Goal: Task Accomplishment & Management: Use online tool/utility

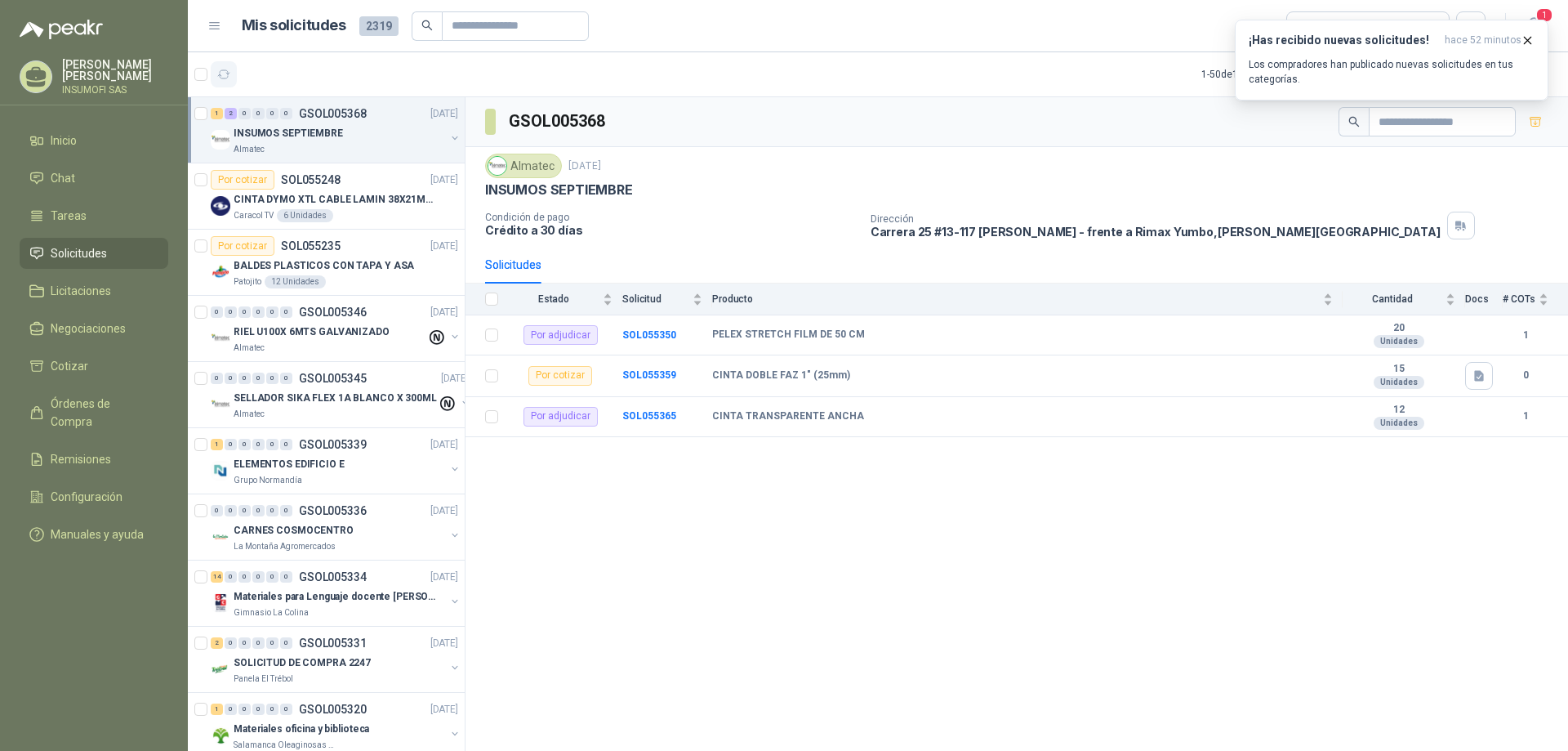
click at [222, 80] on icon "button" at bounding box center [223, 74] width 14 height 14
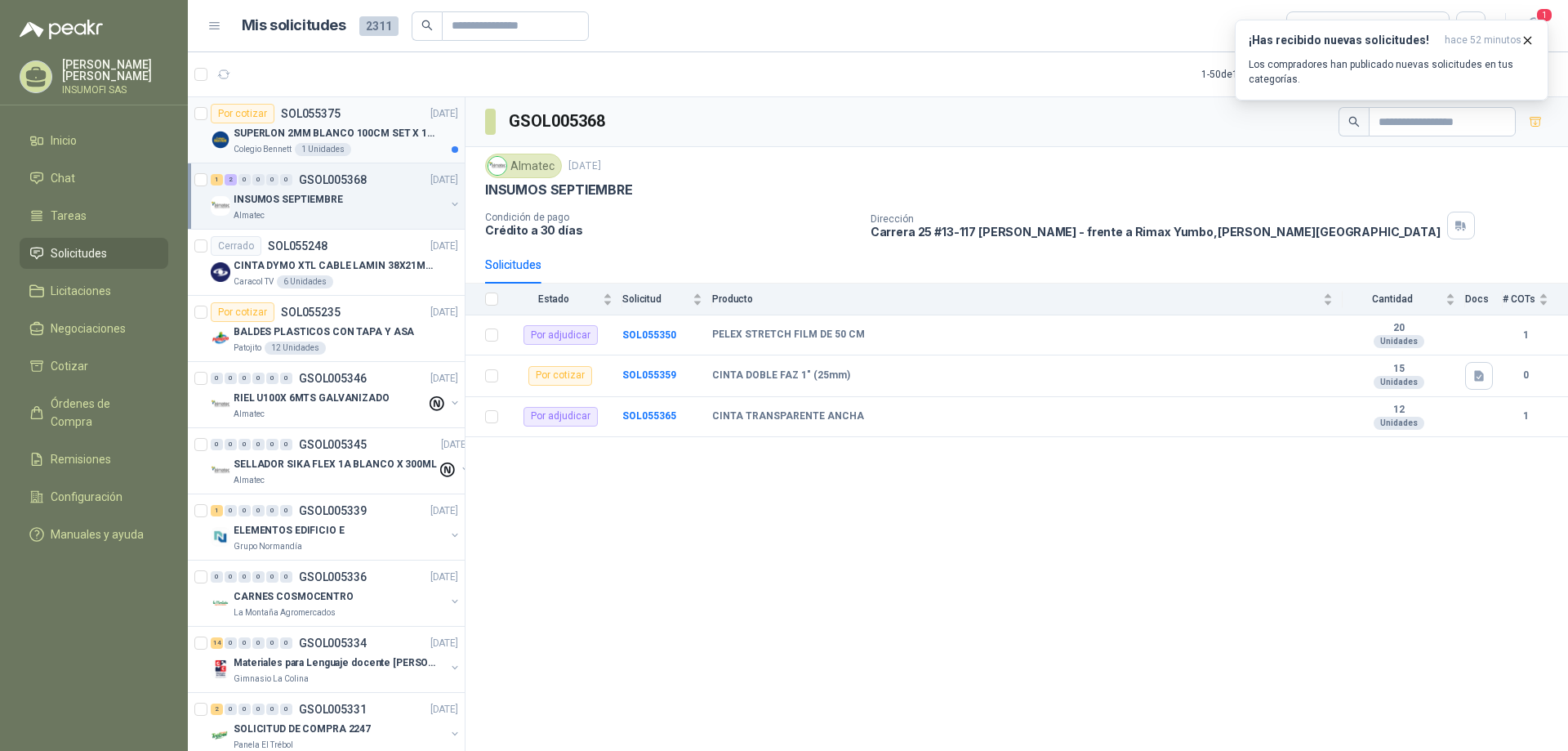
click at [384, 138] on p "SUPERLON 2MM BLANCO 100CM SET X 150 METROS" at bounding box center [335, 133] width 204 height 16
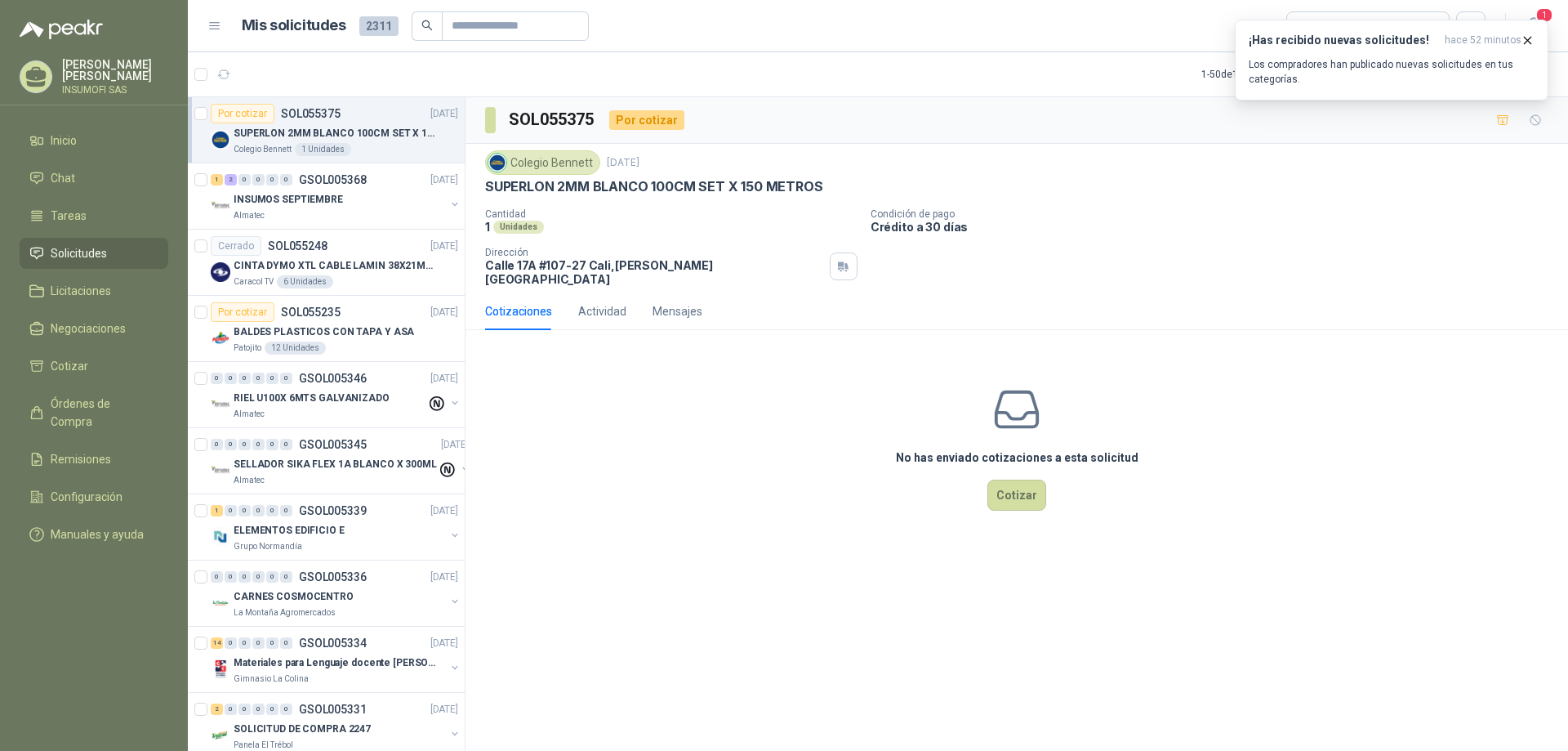
click at [334, 128] on p "SUPERLON 2MM BLANCO 100CM SET X 150 METROS" at bounding box center [335, 133] width 204 height 16
click at [340, 130] on p "SUPERLON 2MM BLANCO 100CM SET X 150 METROS" at bounding box center [335, 133] width 204 height 16
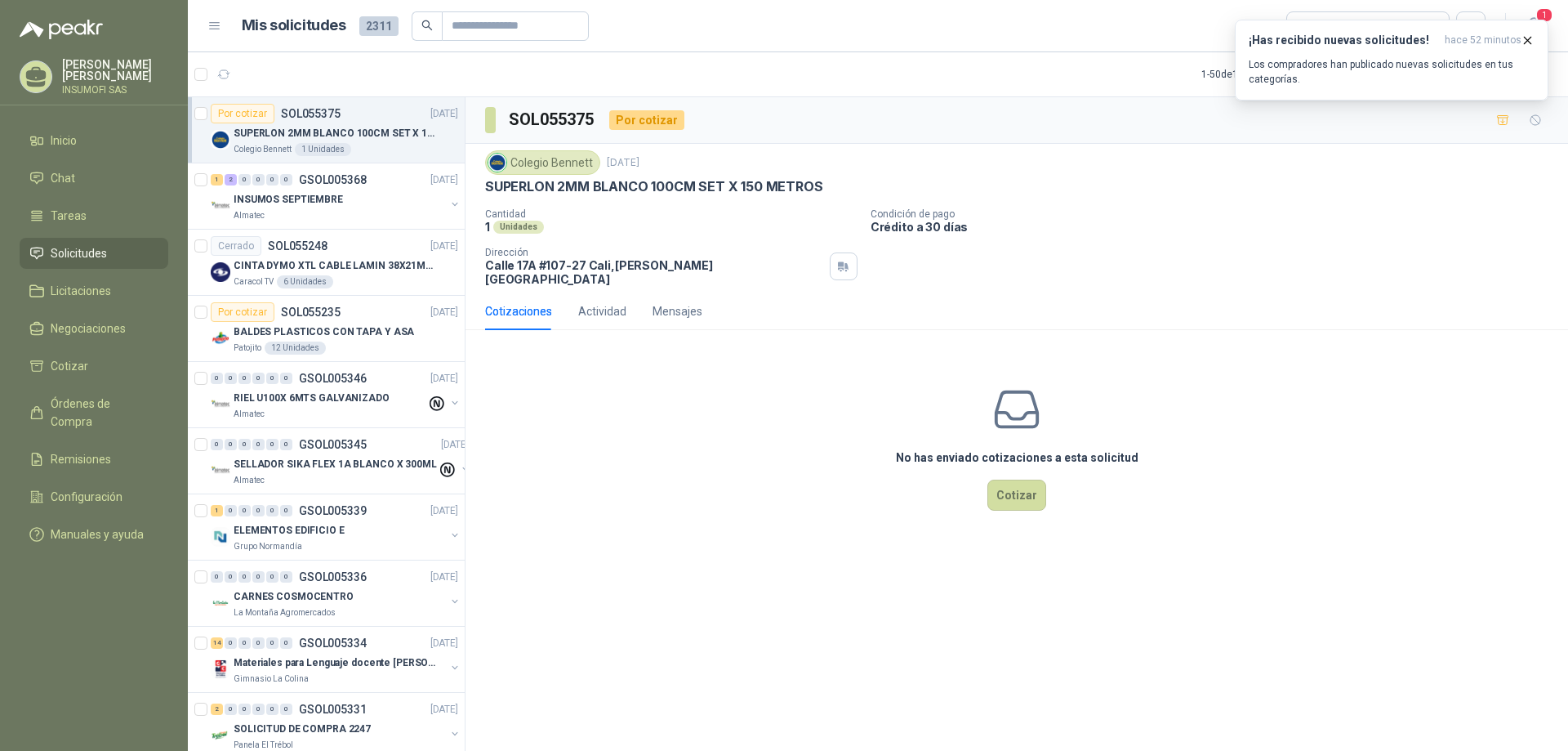
click at [340, 130] on p "SUPERLON 2MM BLANCO 100CM SET X 150 METROS" at bounding box center [335, 133] width 204 height 16
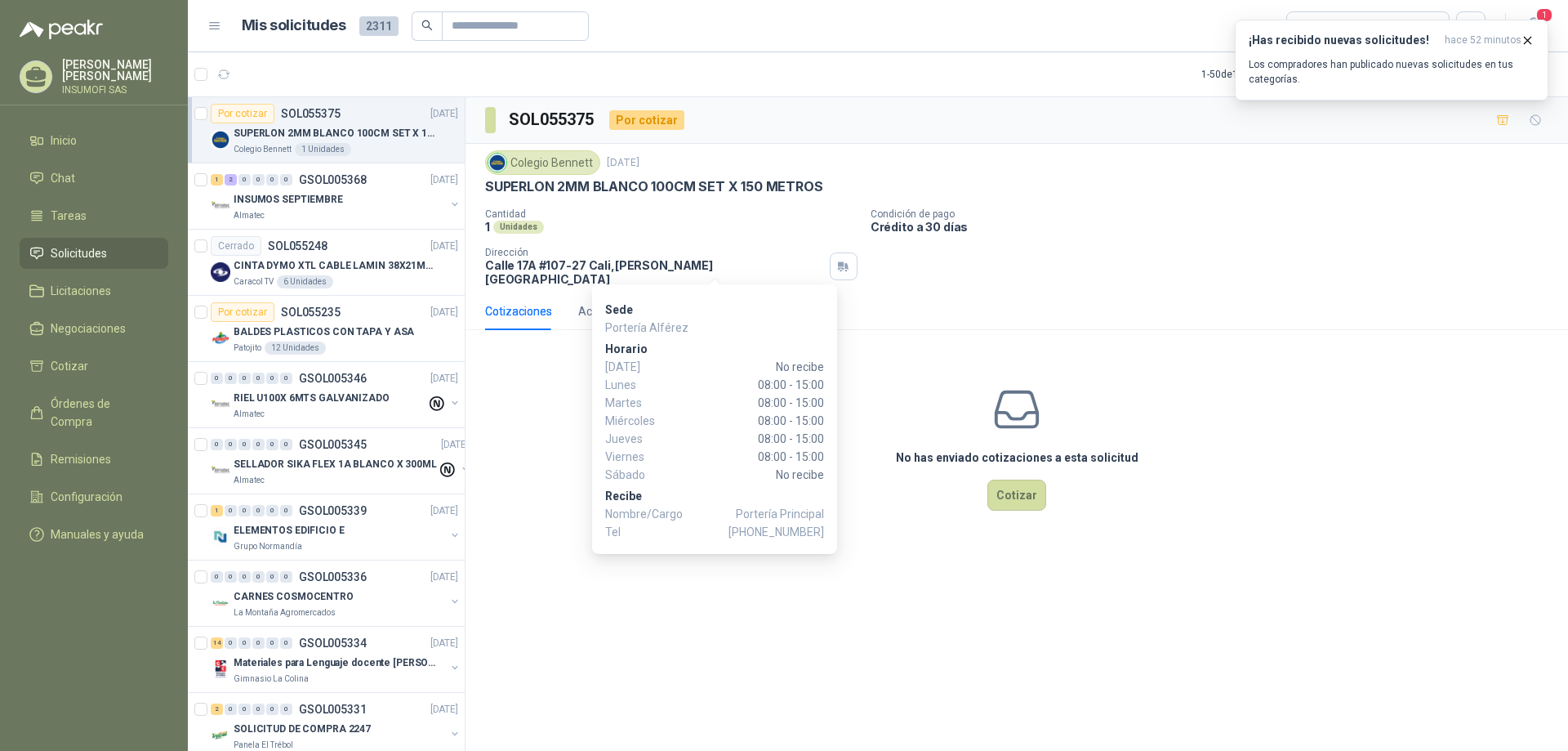
click at [525, 359] on div "No has enviado cotizaciones a esta solicitud Cotizar" at bounding box center [1016, 447] width 1103 height 208
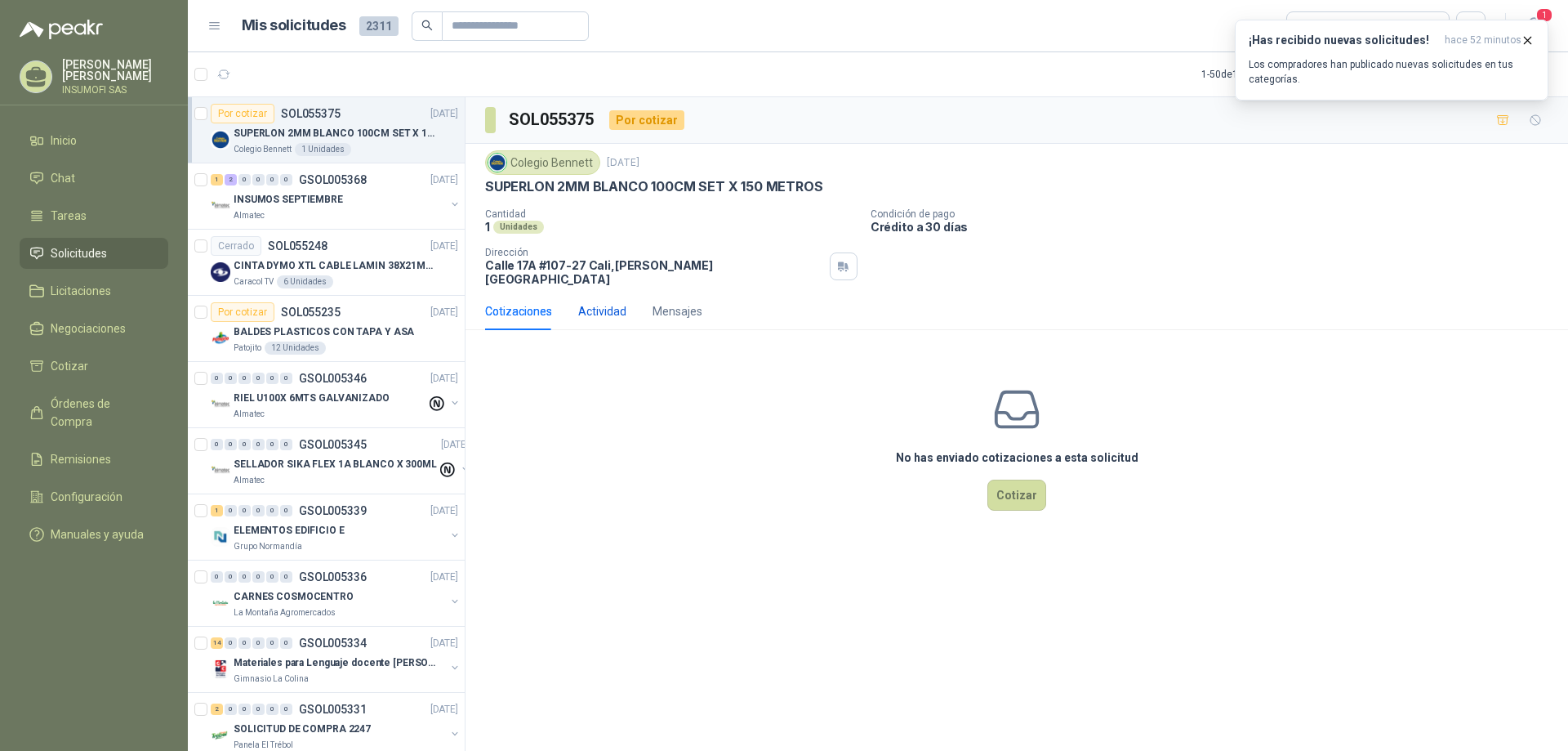
click at [596, 302] on div "Actividad" at bounding box center [601, 311] width 48 height 18
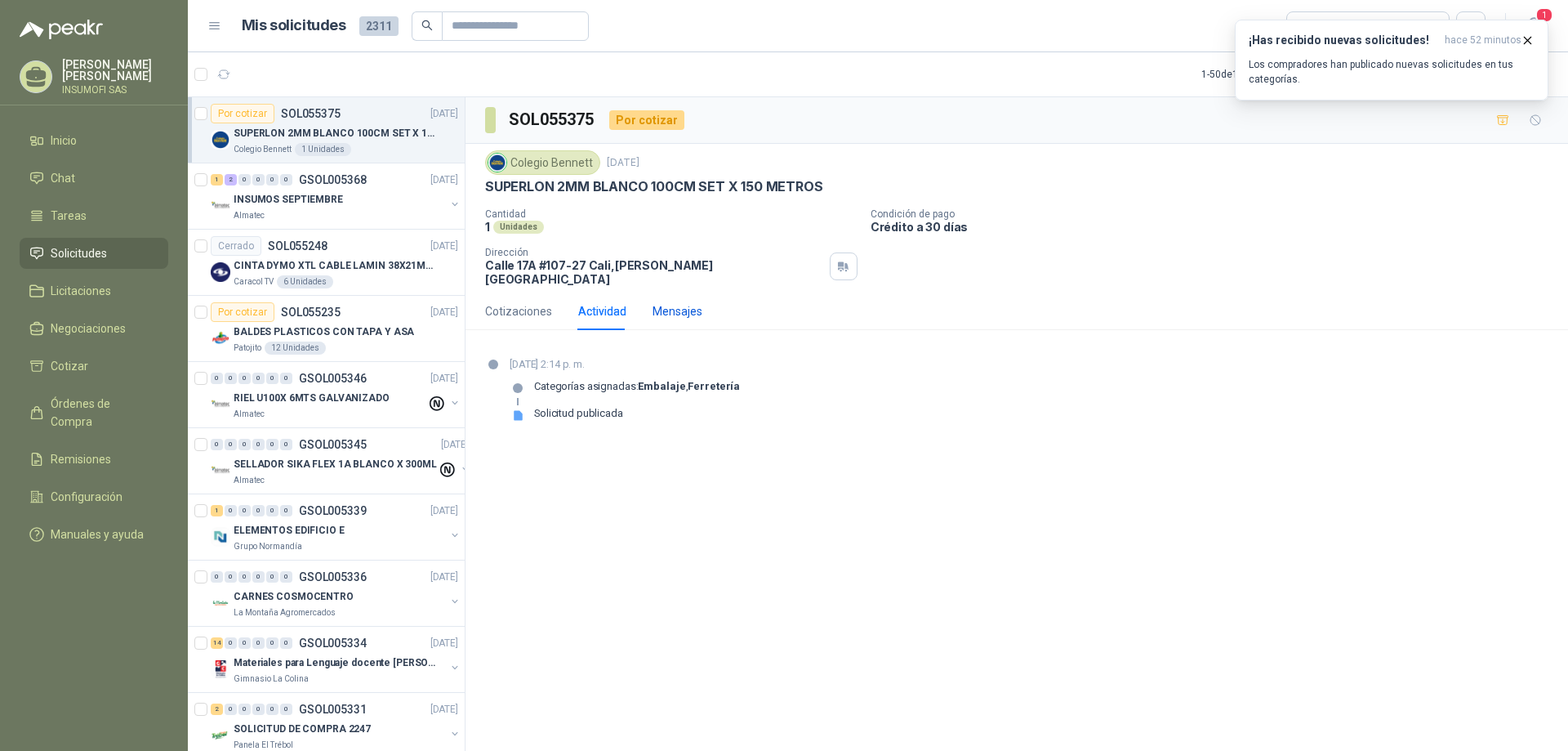
click at [672, 303] on div "Mensajes" at bounding box center [677, 311] width 50 height 18
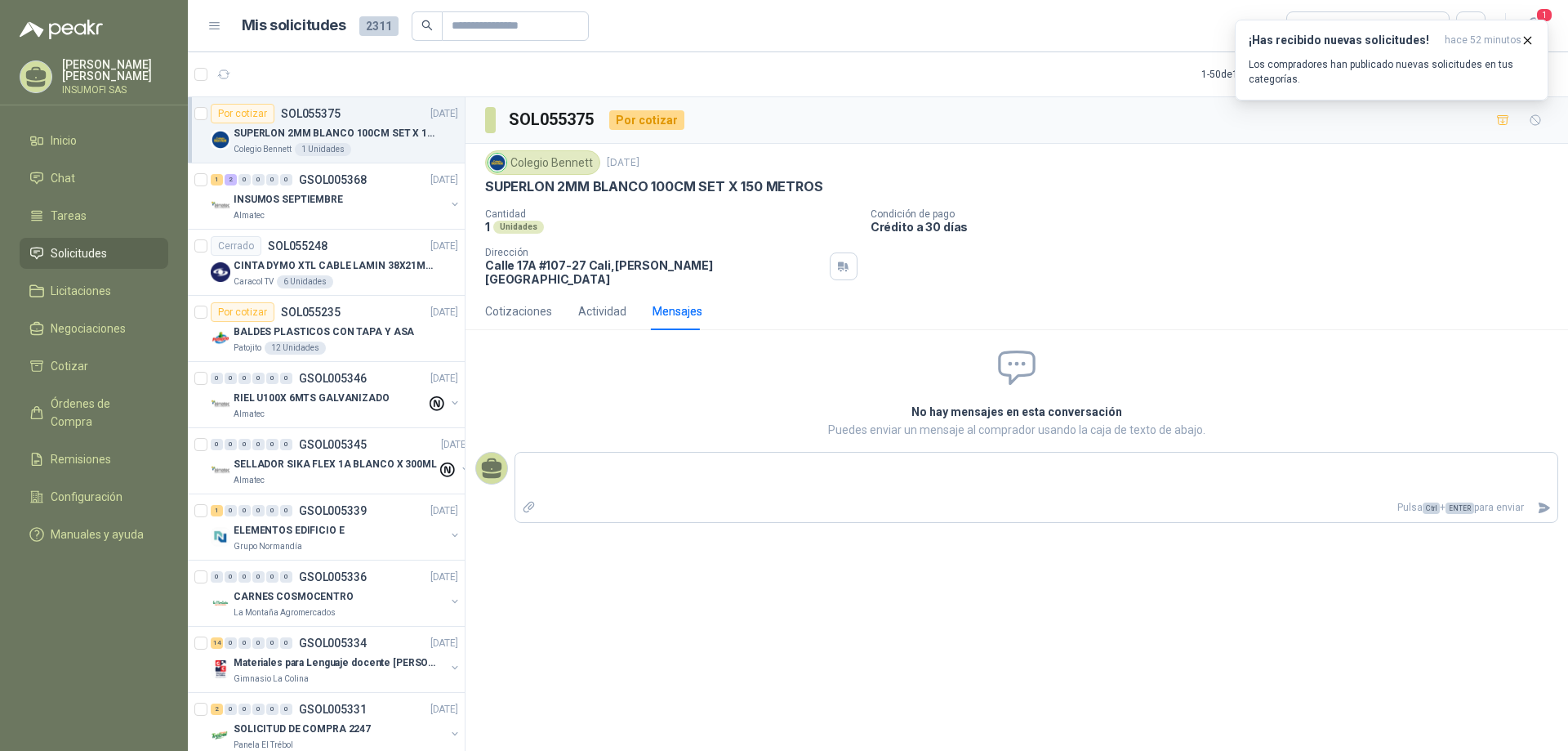
click at [617, 380] on div "No hay mensajes en esta conversación Puedes enviar un mensaje al comprador usan…" at bounding box center [1016, 437] width 1103 height 189
click at [1446, 227] on p "Crédito a 30 días" at bounding box center [1215, 226] width 691 height 14
click at [1396, 74] on p "Los compradores han publicado nuevas solicitudes en tus categorías." at bounding box center [1391, 71] width 286 height 29
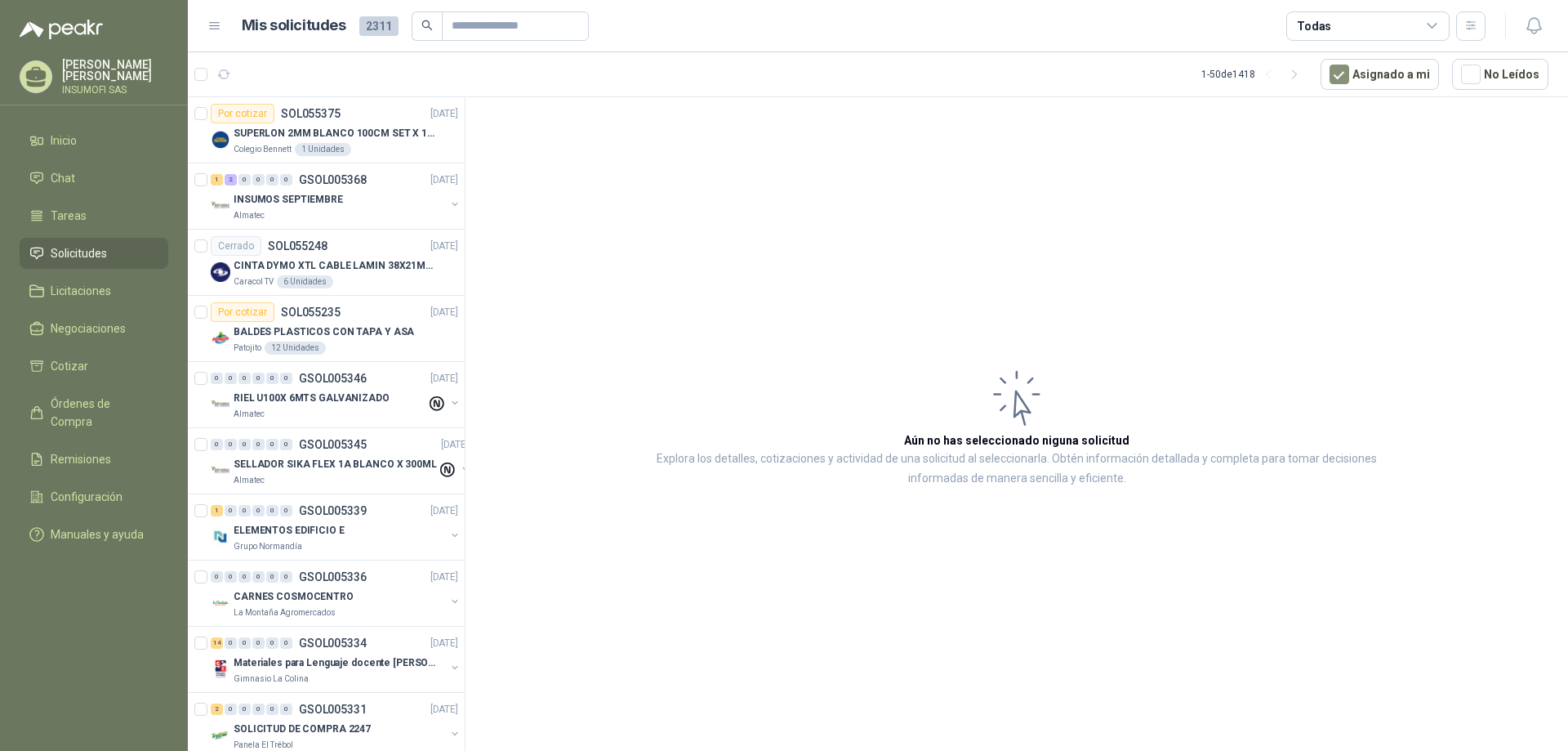
click at [640, 247] on article "Aún no has seleccionado niguna solicitud Explora los detalles, cotizaciones y a…" at bounding box center [1016, 427] width 1103 height 659
